Goal: Find specific fact: Find contact information

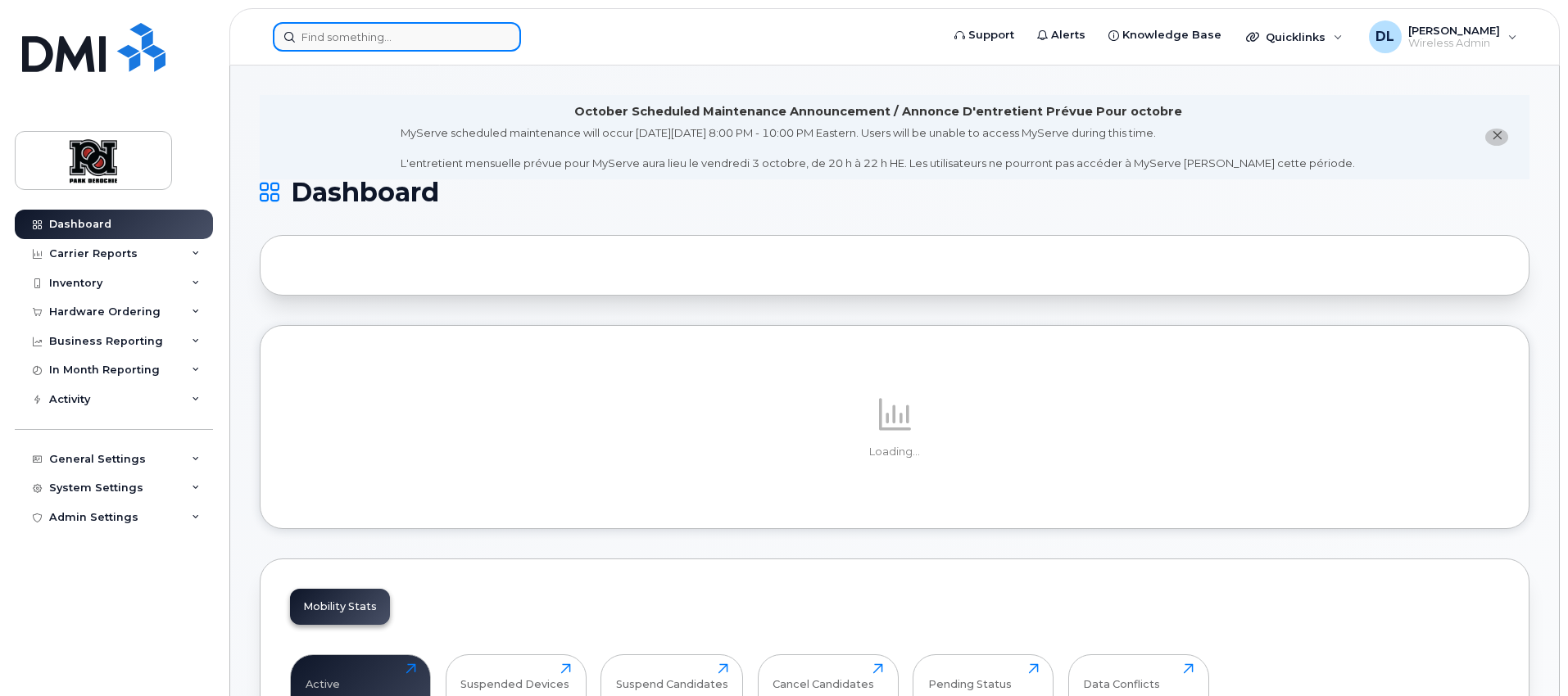
click at [377, 40] on input at bounding box center [396, 37] width 248 height 30
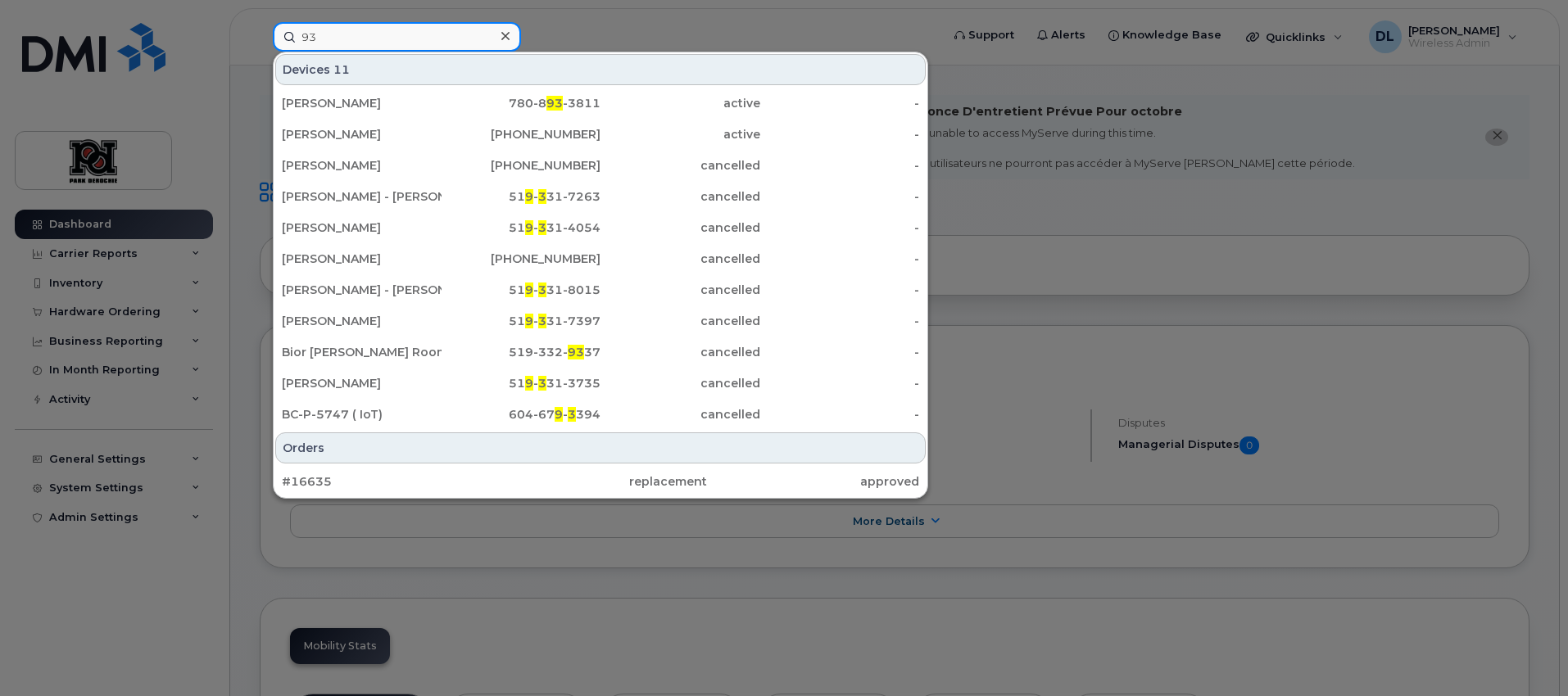
type input "9"
type input "green"
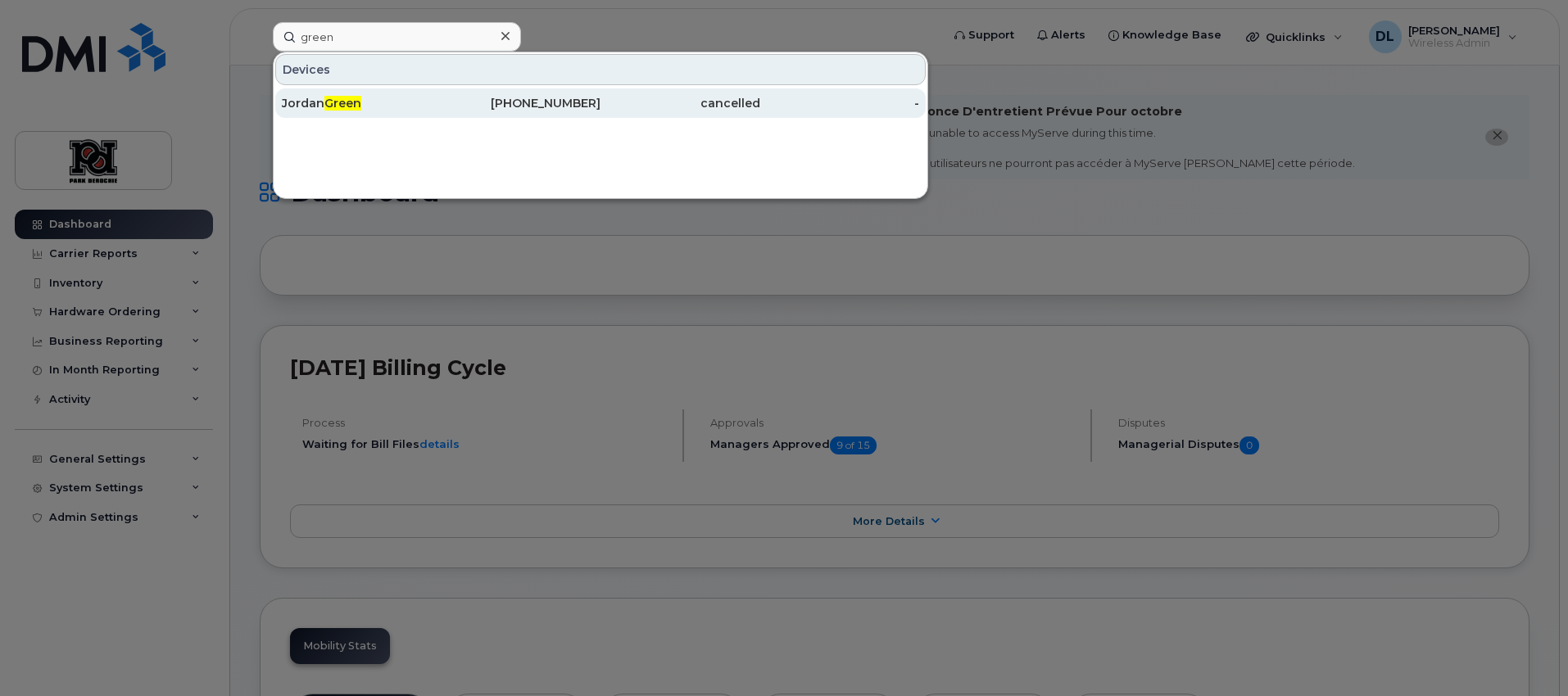
click at [354, 106] on span "Green" at bounding box center [343, 103] width 37 height 14
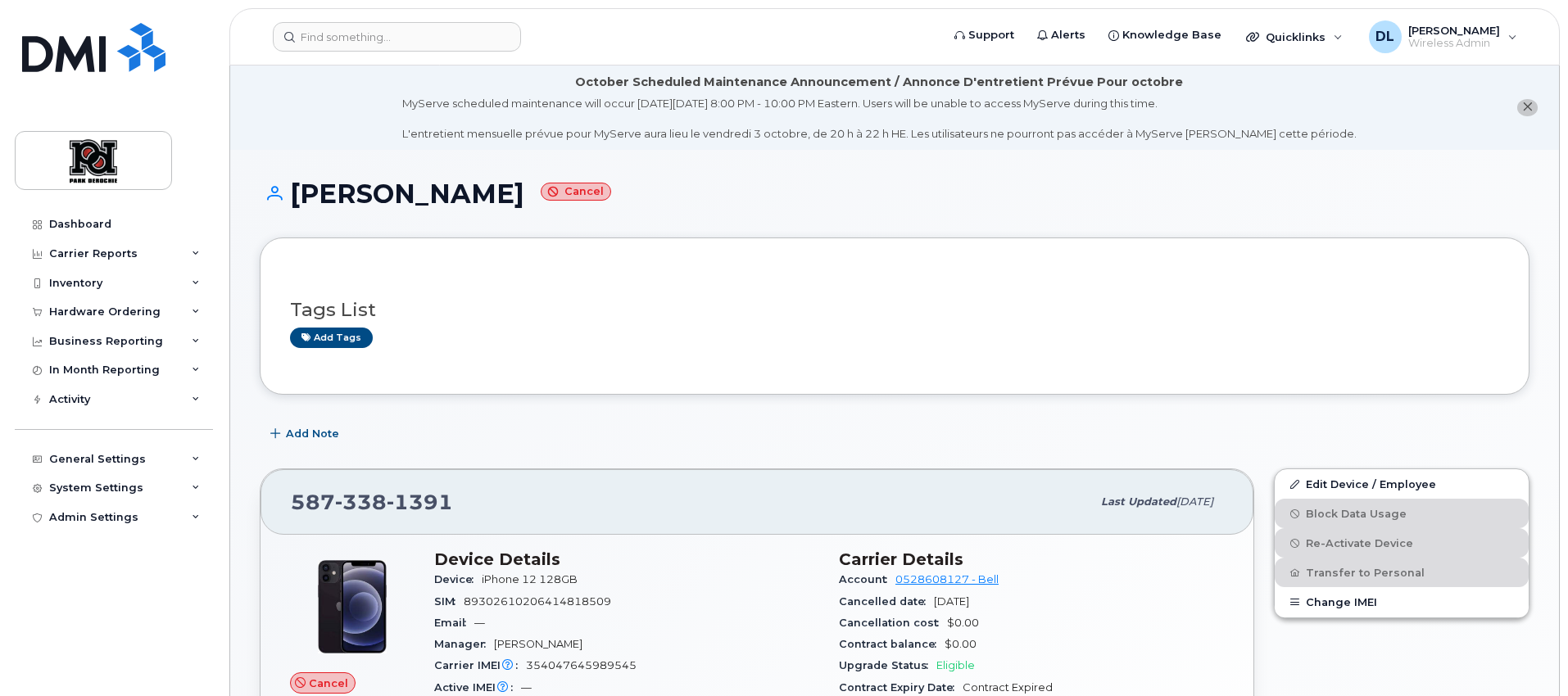
click at [372, 497] on span "338" at bounding box center [361, 502] width 52 height 24
click at [373, 497] on span "338" at bounding box center [361, 502] width 52 height 24
copy span "[PHONE_NUMBER]"
